Goal: Use online tool/utility: Utilize a website feature to perform a specific function

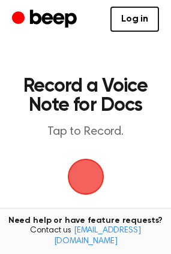
click at [104, 186] on span "button" at bounding box center [85, 176] width 55 height 55
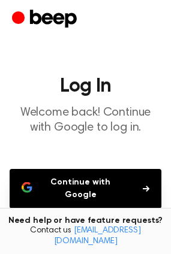
click at [80, 194] on button "Continue with Google" at bounding box center [86, 189] width 152 height 40
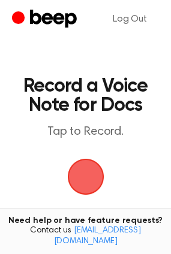
click at [93, 181] on span "button" at bounding box center [85, 177] width 56 height 56
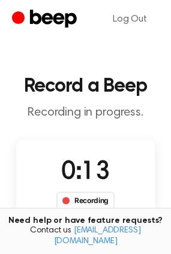
click at [89, 201] on div "Recording" at bounding box center [85, 201] width 58 height 18
click at [84, 205] on div "Recording" at bounding box center [85, 201] width 58 height 18
click at [85, 183] on span "0:17" at bounding box center [85, 172] width 48 height 25
